Goal: Transaction & Acquisition: Purchase product/service

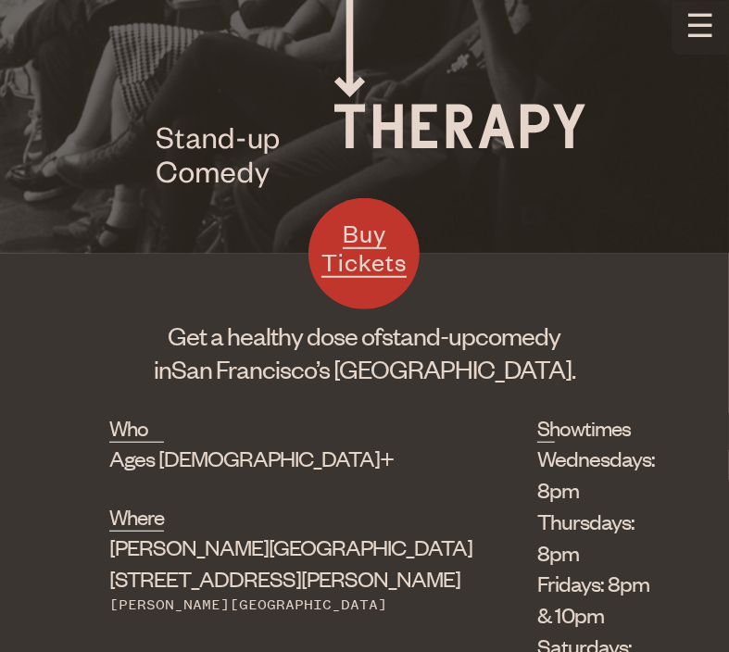
scroll to position [463, 0]
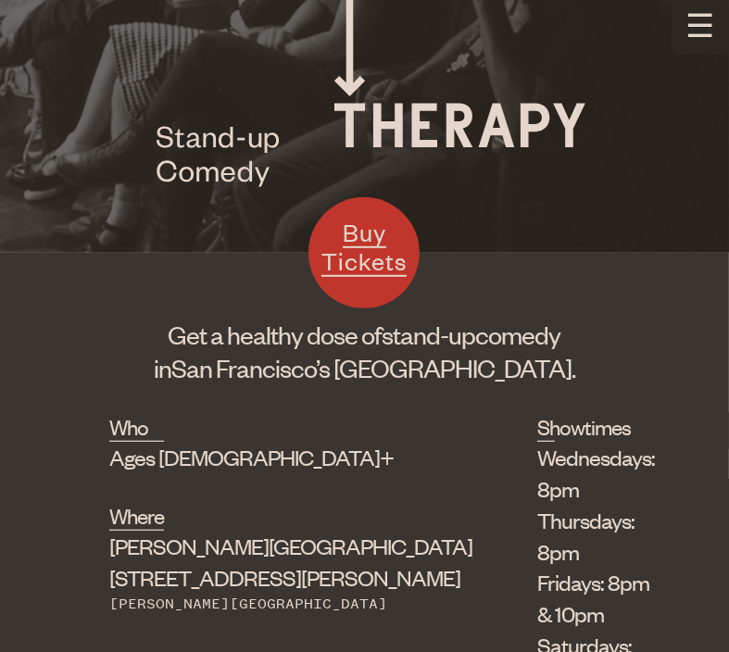
click at [373, 250] on span "Buy Tickets" at bounding box center [363, 247] width 85 height 60
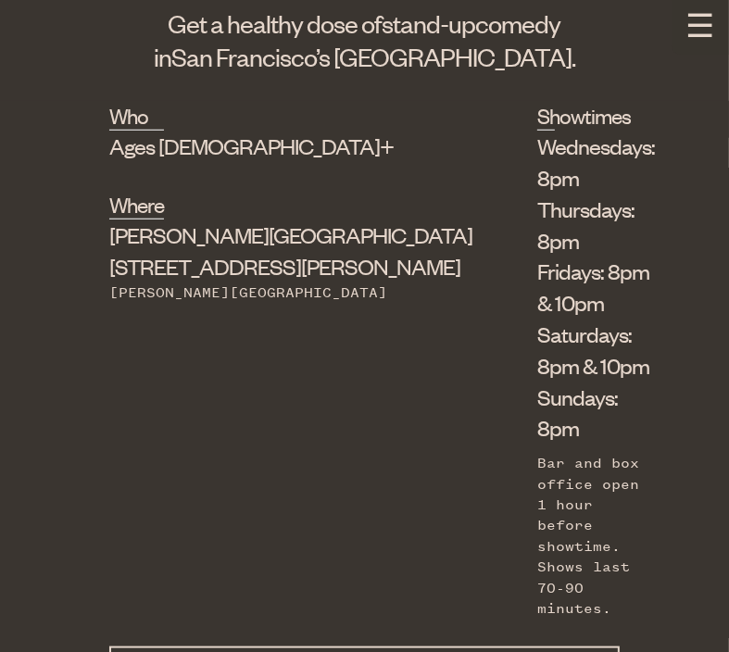
scroll to position [835, 0]
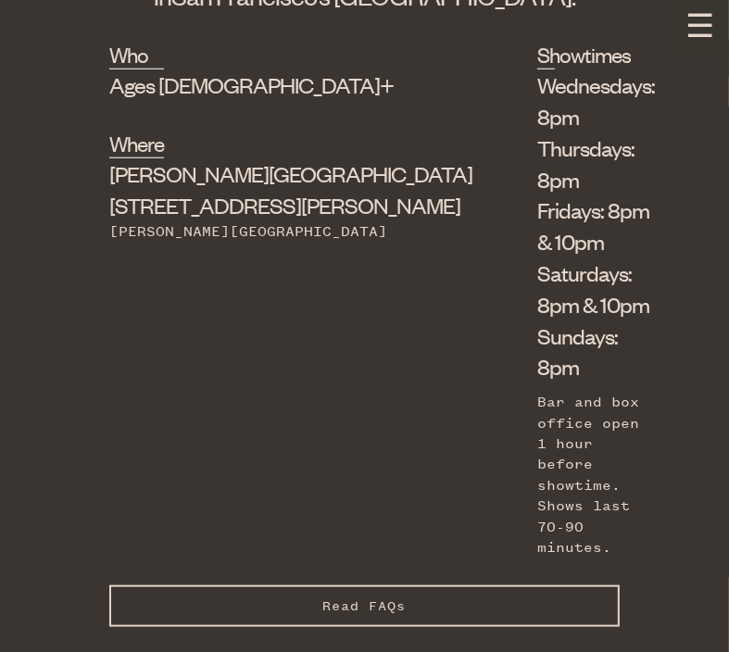
click at [676, 31] on button "☰" at bounding box center [699, 27] width 57 height 55
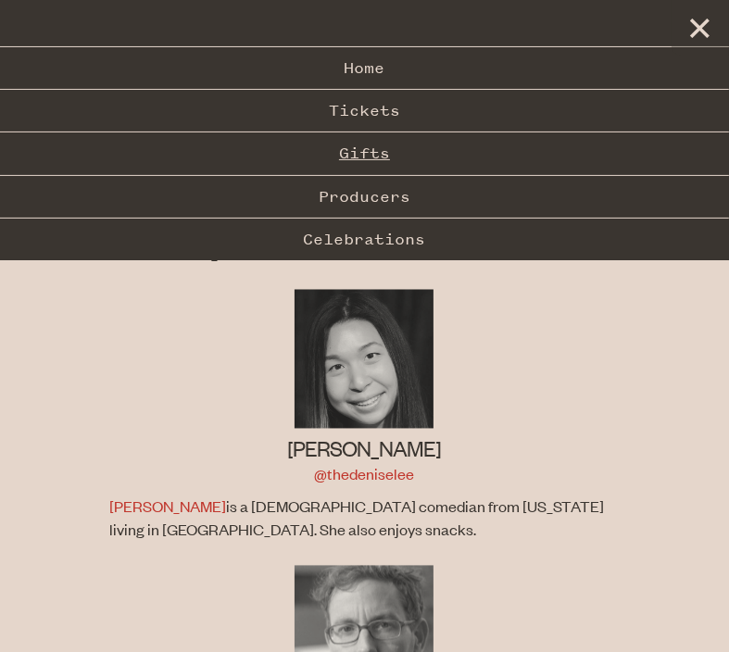
scroll to position [1634, 0]
click at [383, 105] on link "Tickets" at bounding box center [364, 111] width 729 height 42
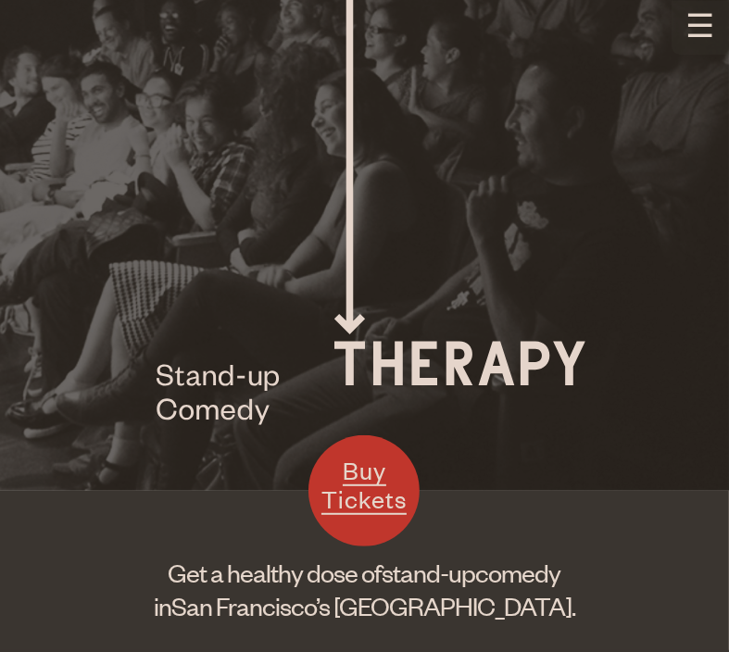
scroll to position [194, 0]
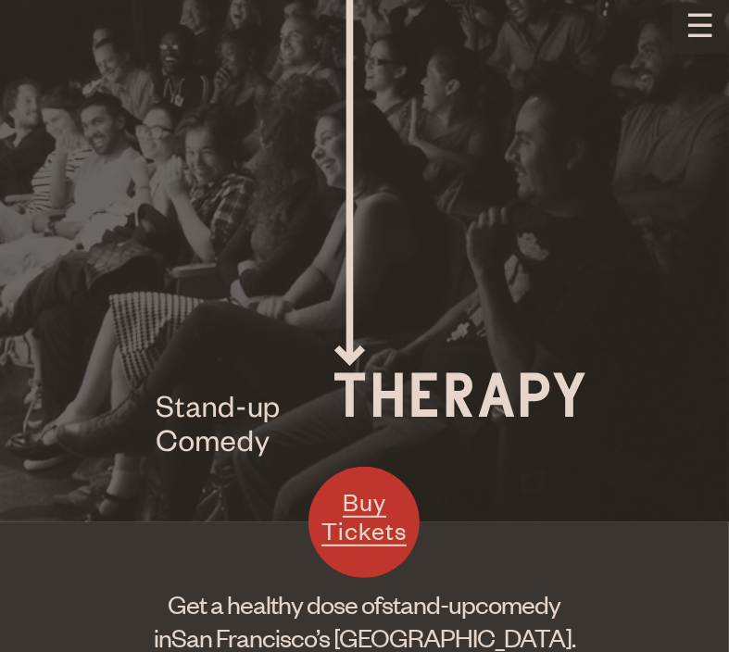
click at [702, 20] on button "☰" at bounding box center [699, 27] width 57 height 55
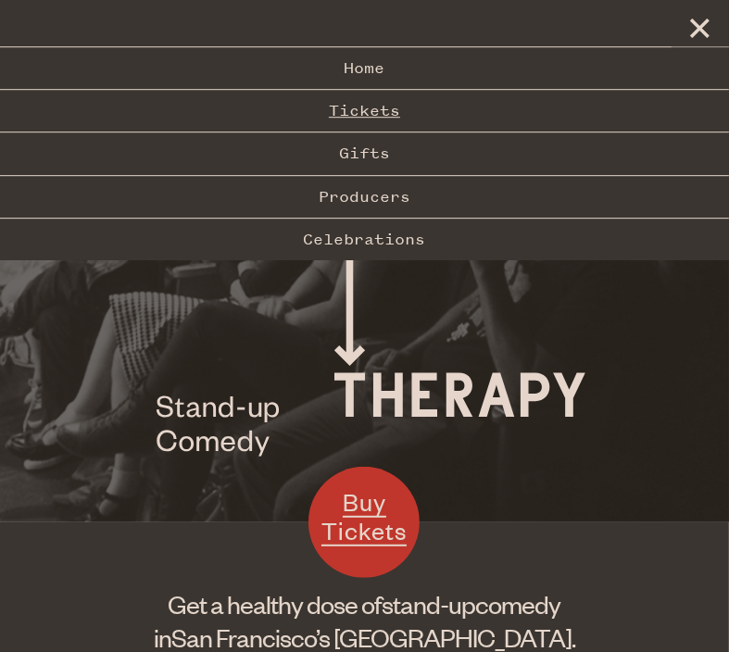
click at [372, 112] on link "Tickets" at bounding box center [364, 111] width 729 height 42
